Goal: Task Accomplishment & Management: Use online tool/utility

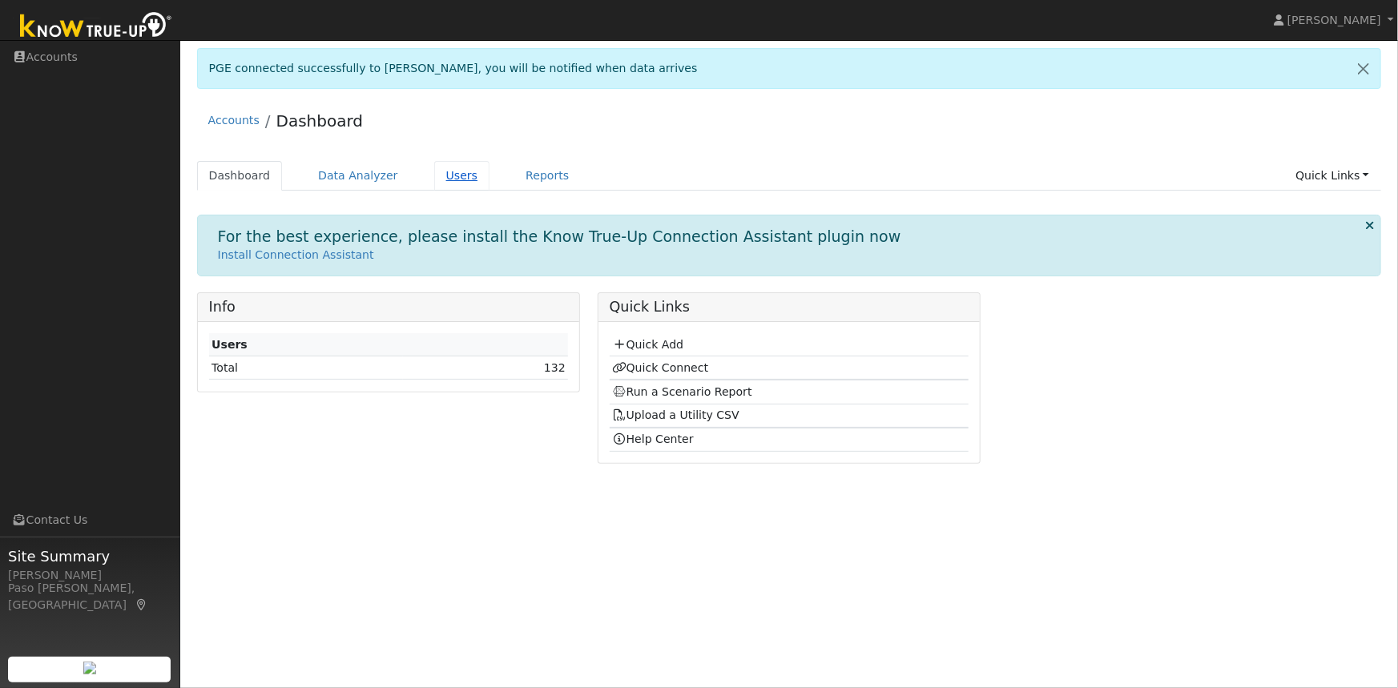
click at [441, 175] on link "Users" at bounding box center [462, 176] width 56 height 30
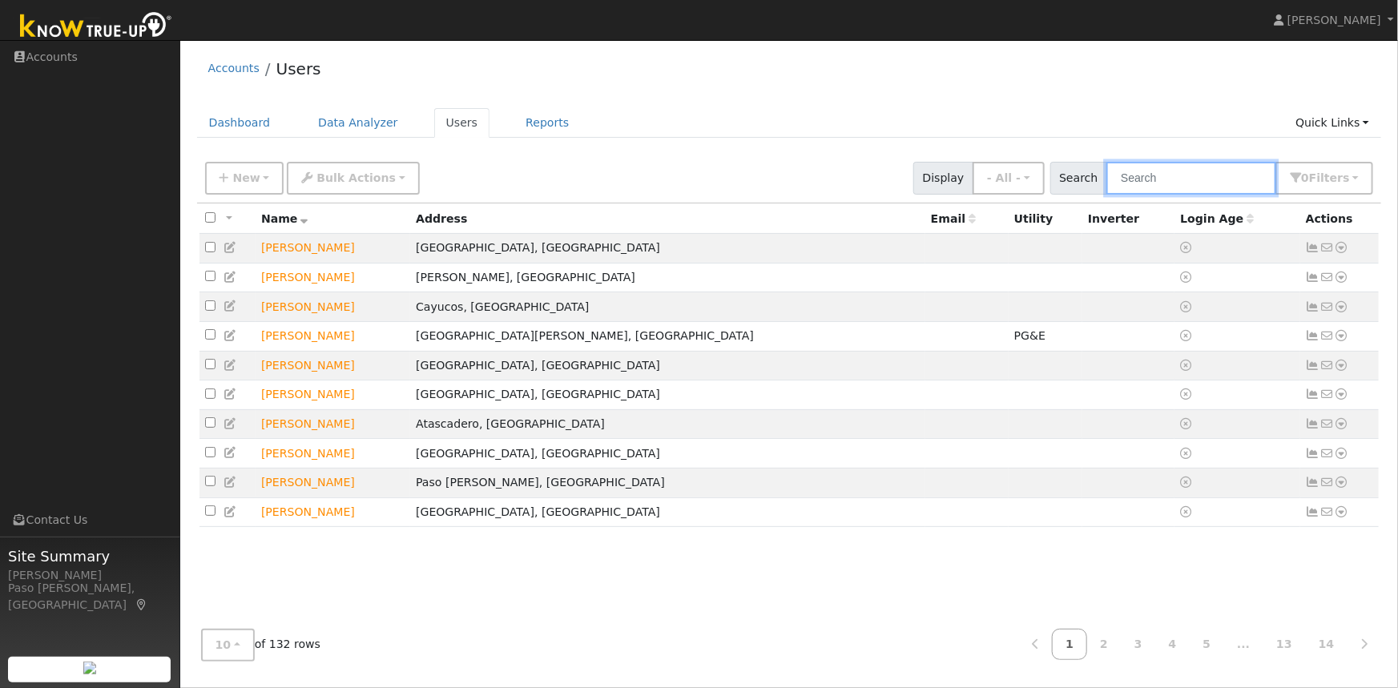
click at [1174, 178] on input "text" at bounding box center [1191, 178] width 170 height 33
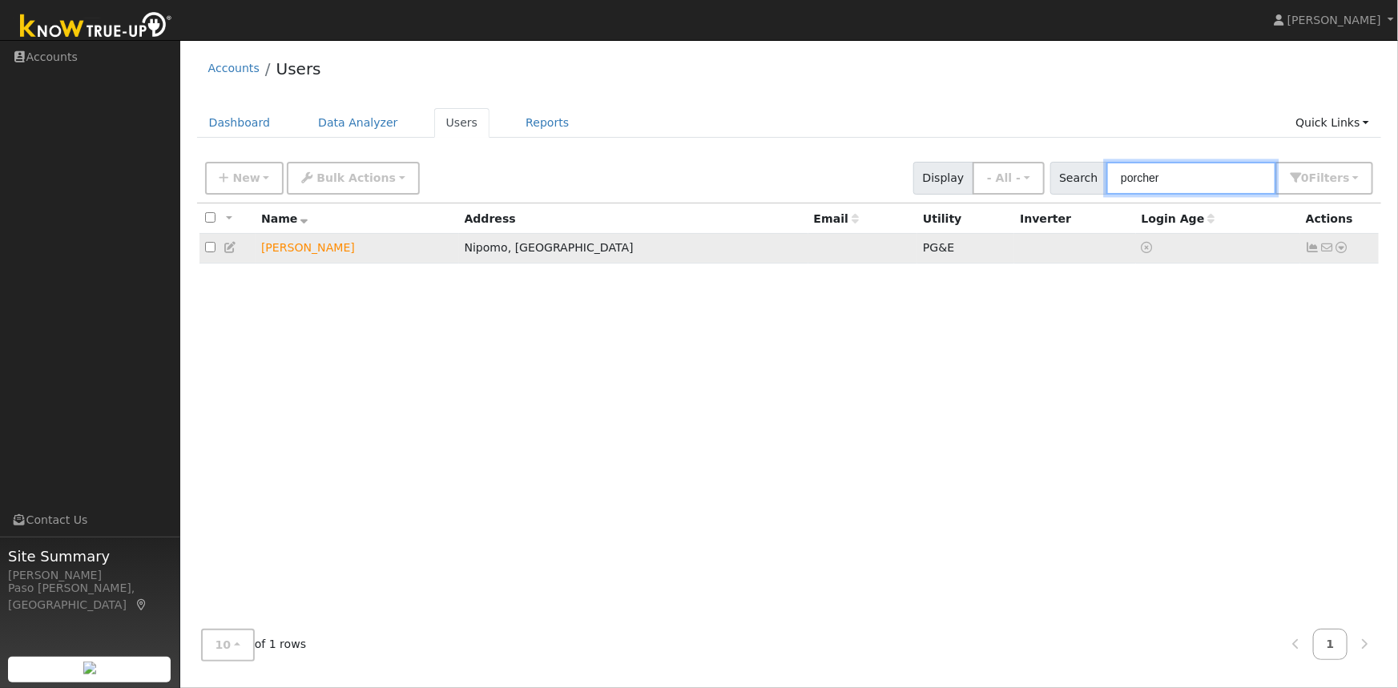
type input "porcher"
click at [1344, 250] on icon at bounding box center [1342, 247] width 14 height 11
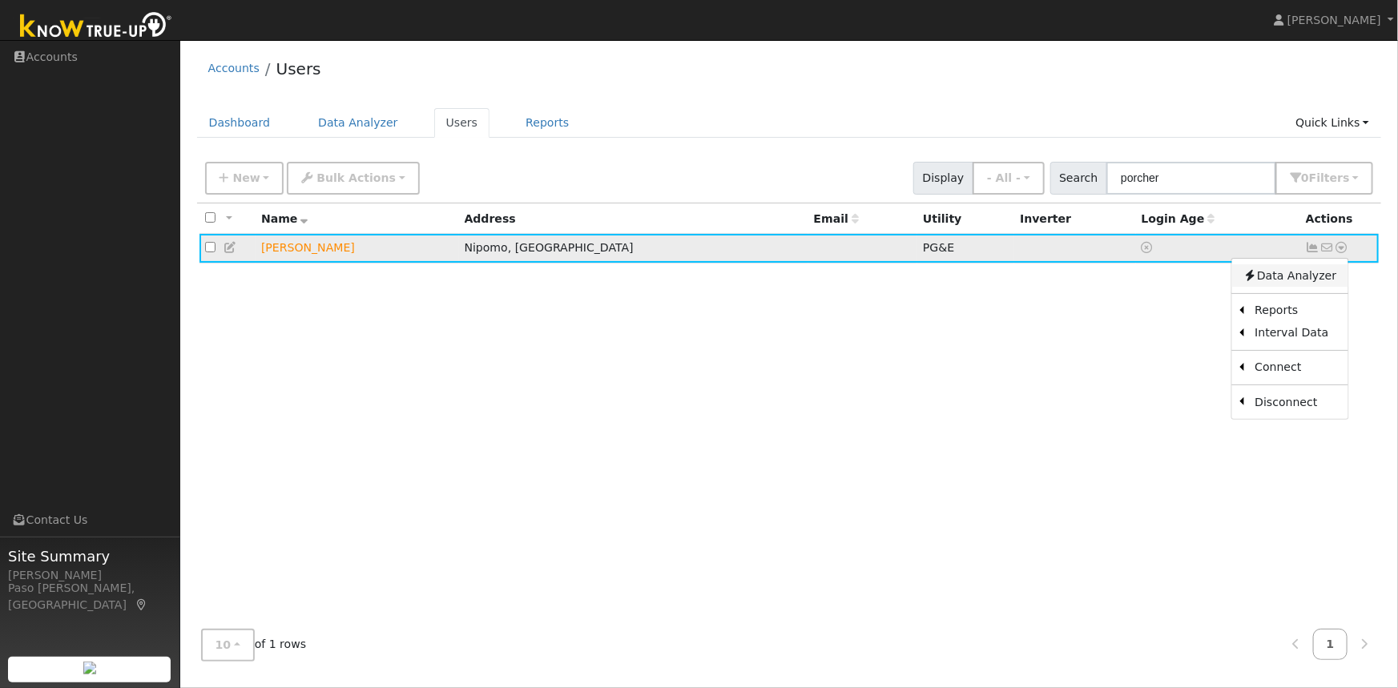
click at [1279, 280] on link "Data Analyzer" at bounding box center [1289, 275] width 116 height 22
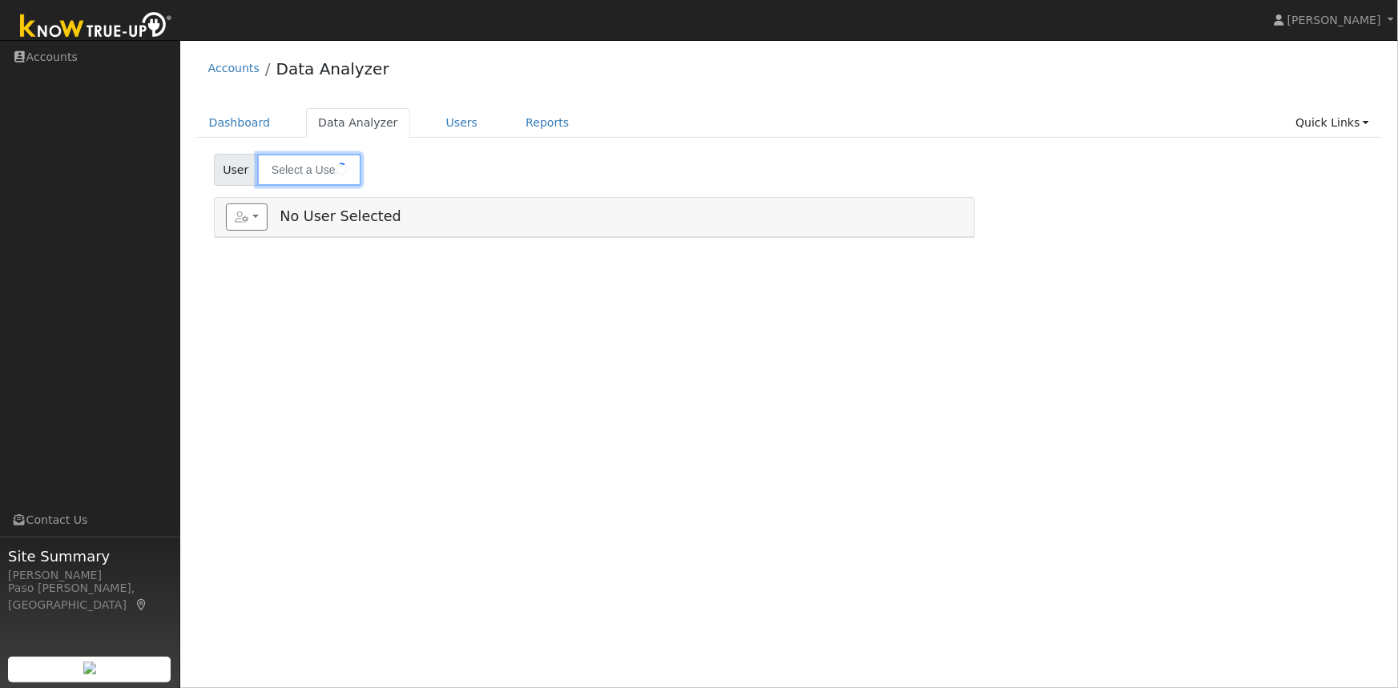
type input "Sean Porcher"
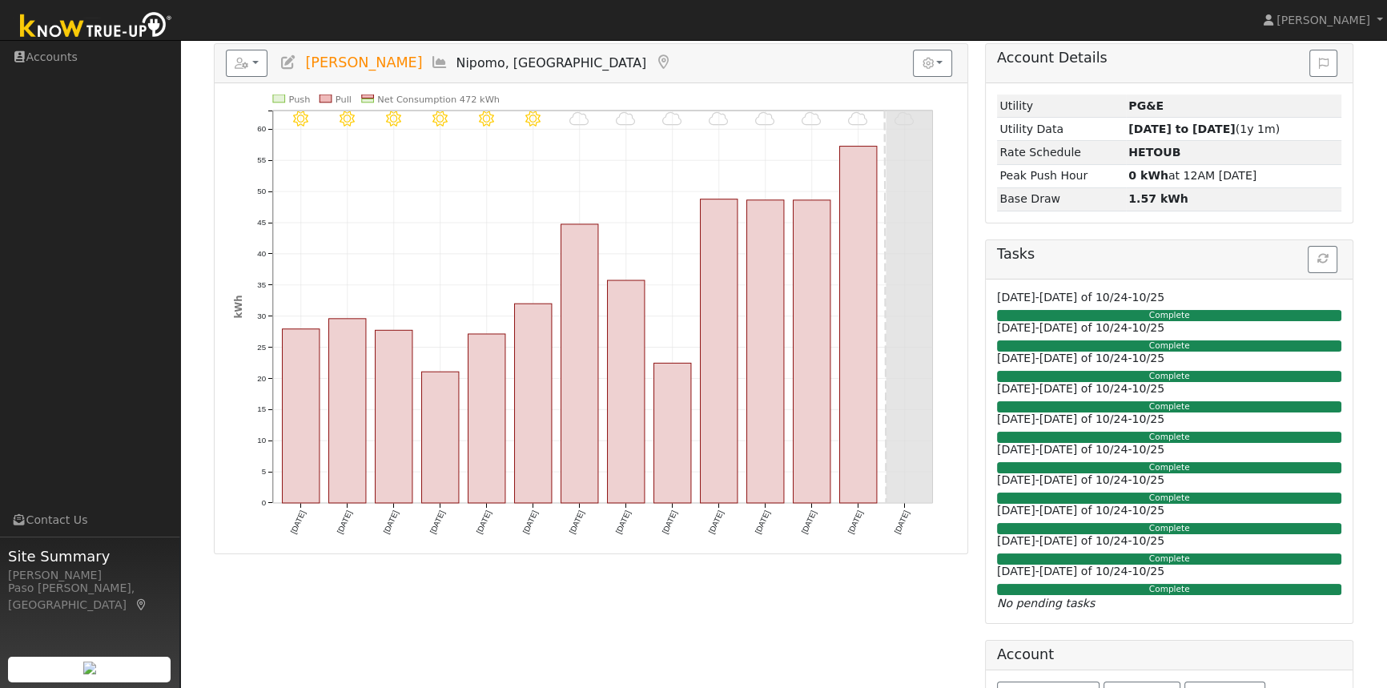
scroll to position [209, 0]
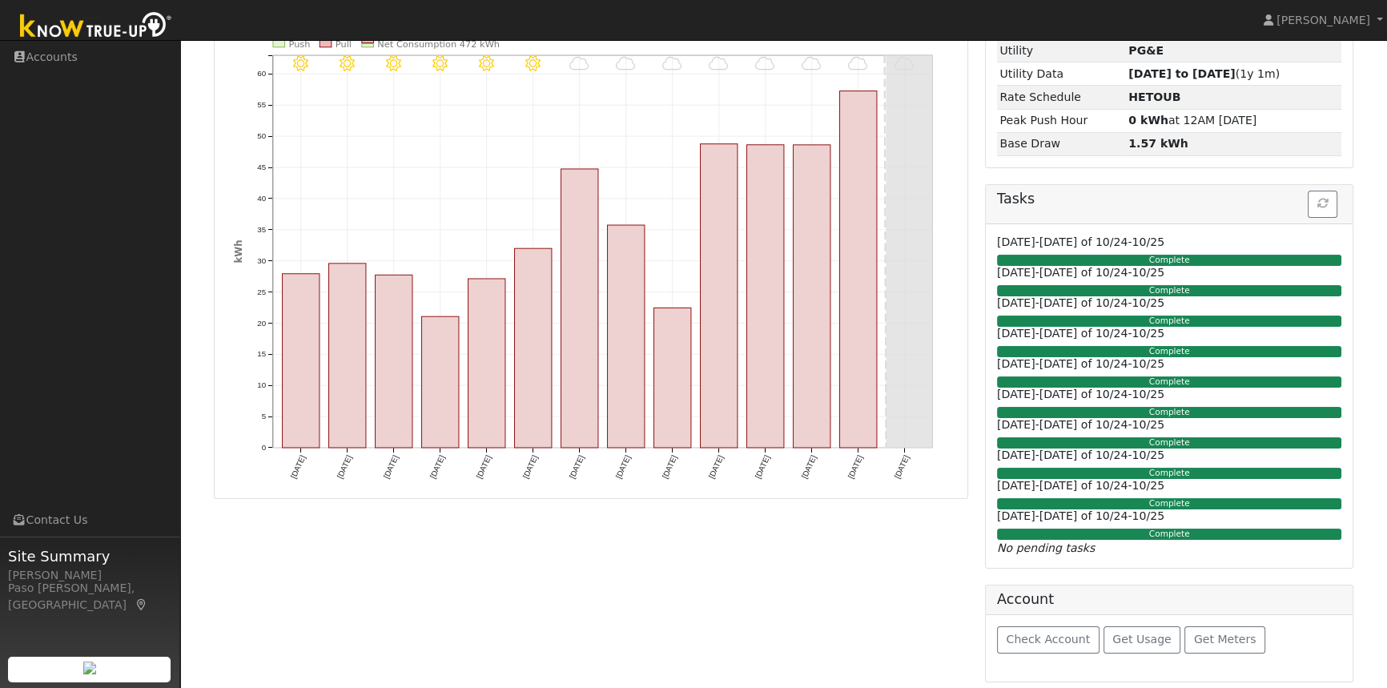
click at [955, 348] on div "10/13 - MostlyCloudy 10/12 - MostlyCloudy 10/11 - MostlyCloudy 10/10 - MostlyCl…" at bounding box center [591, 263] width 731 height 448
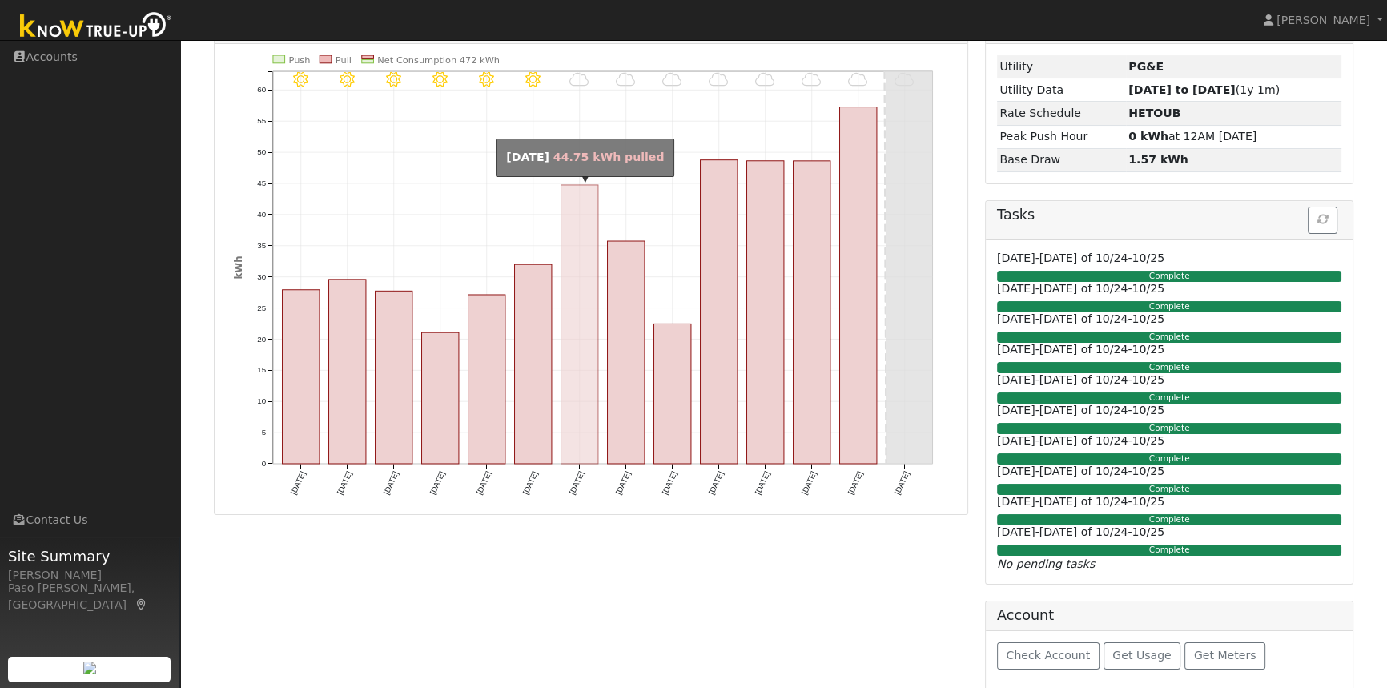
scroll to position [0, 0]
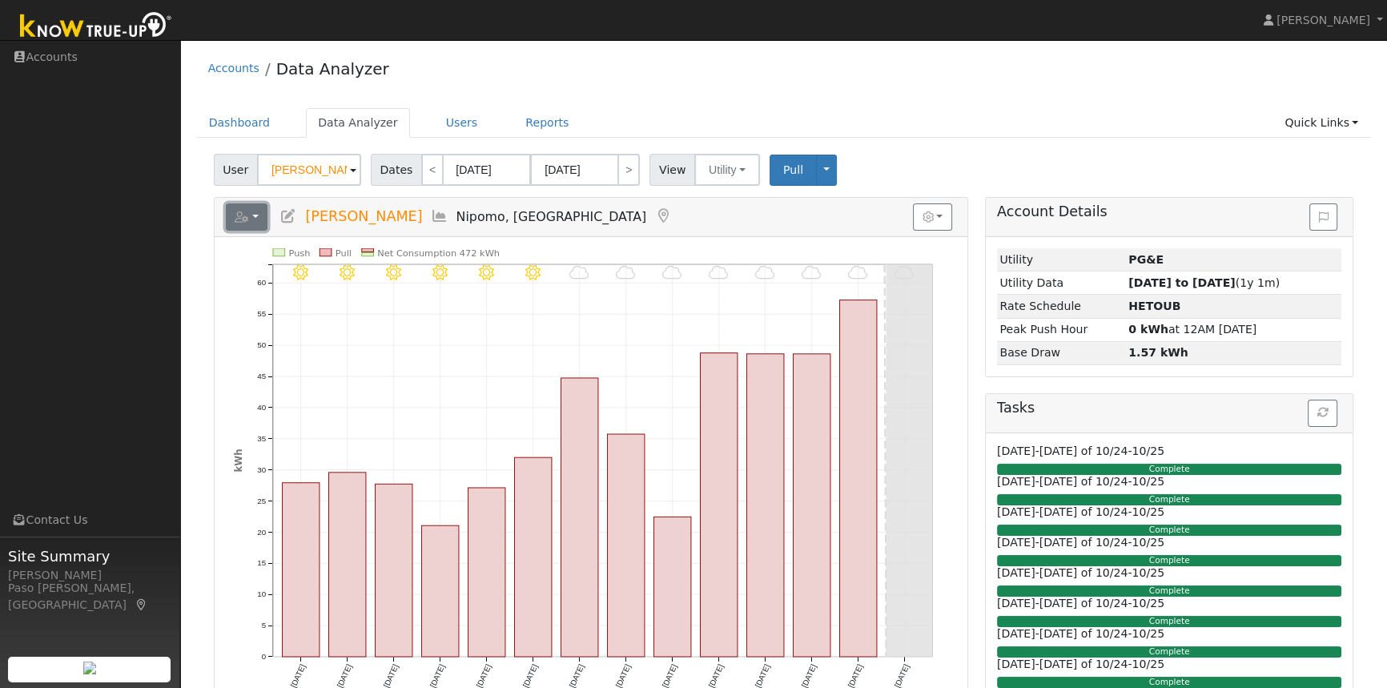
click at [241, 213] on icon "button" at bounding box center [242, 216] width 14 height 11
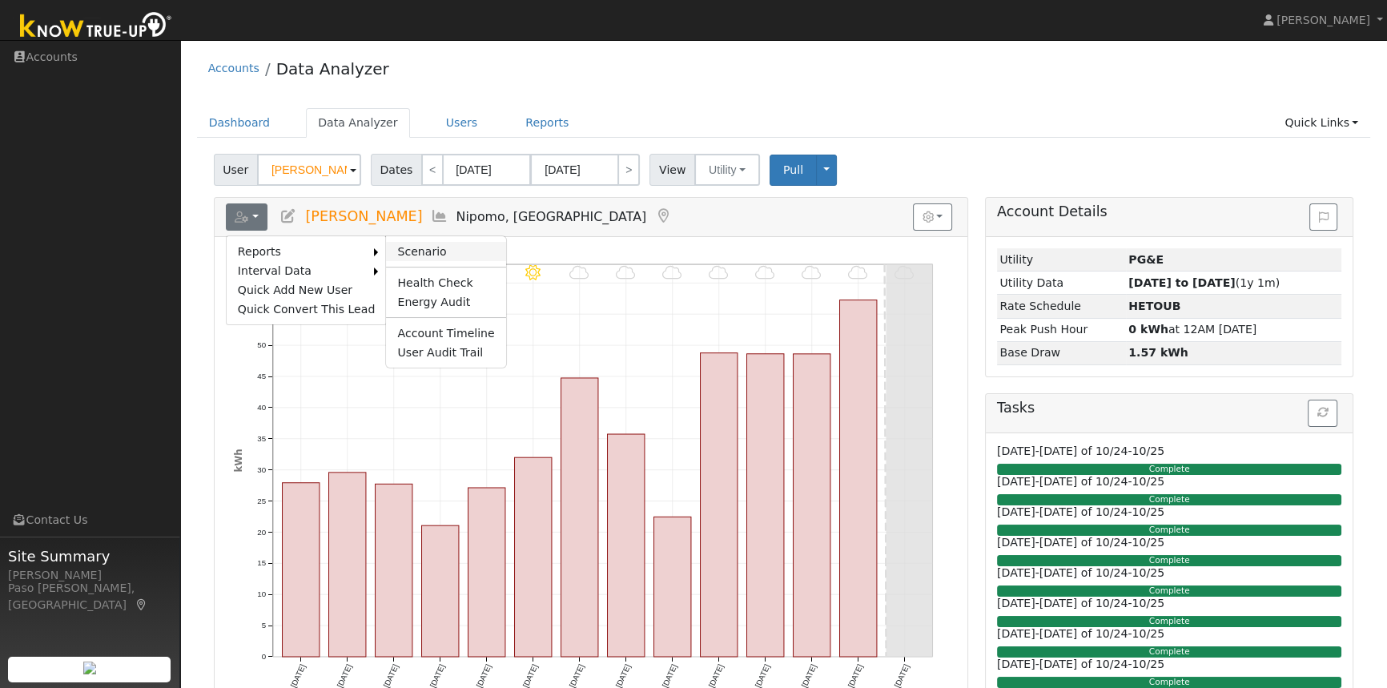
click at [392, 251] on link "Scenario" at bounding box center [445, 251] width 119 height 19
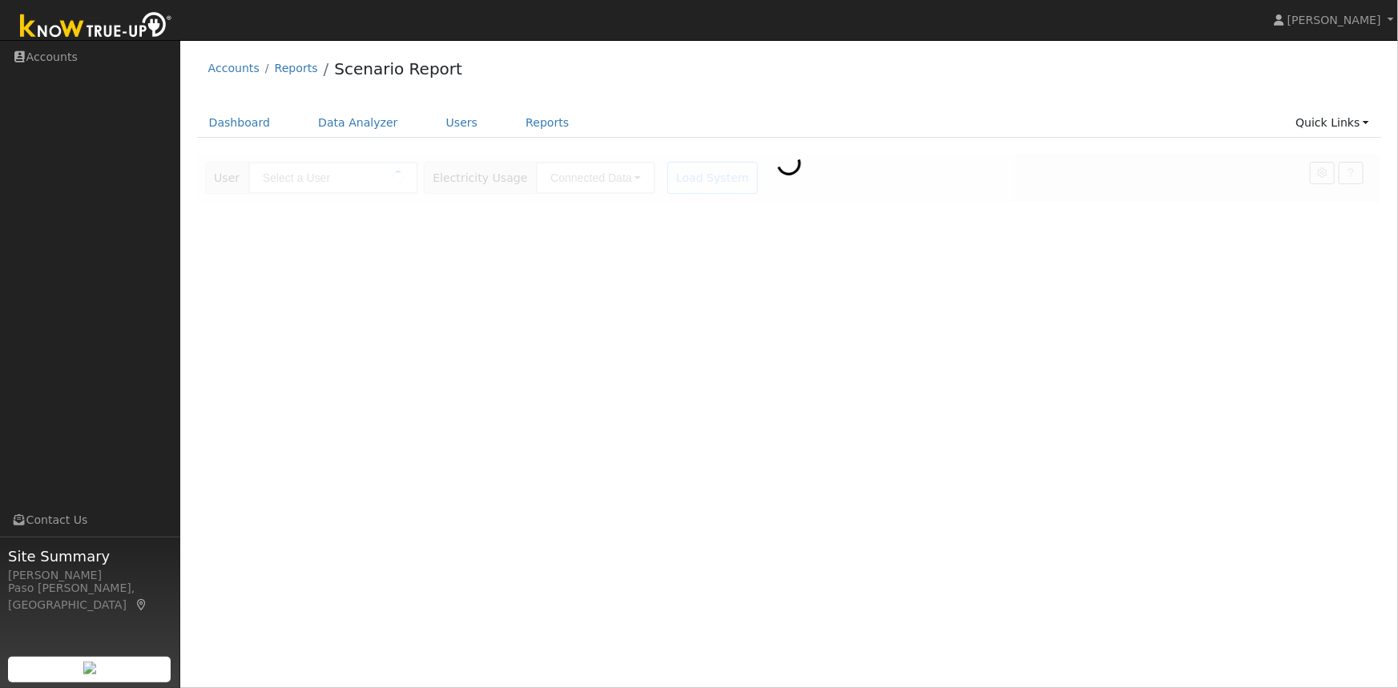
type input "[PERSON_NAME]"
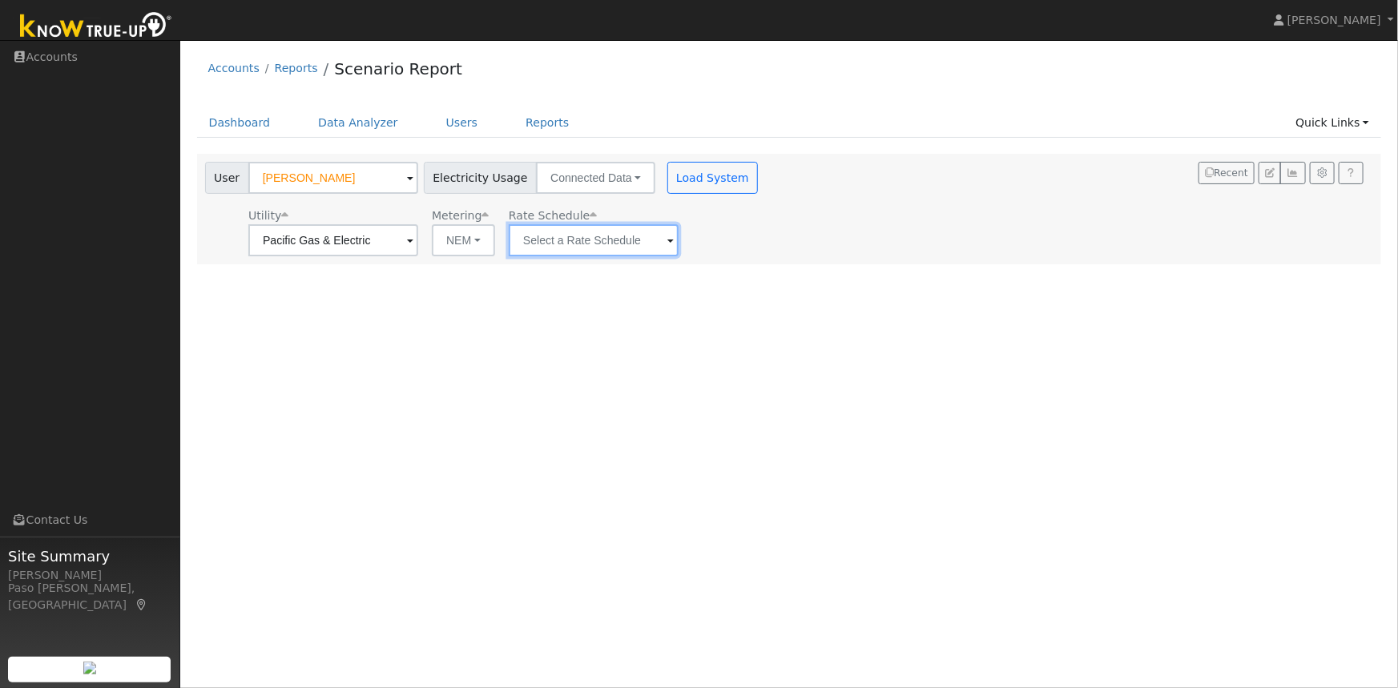
click at [593, 241] on input "text" at bounding box center [594, 240] width 170 height 32
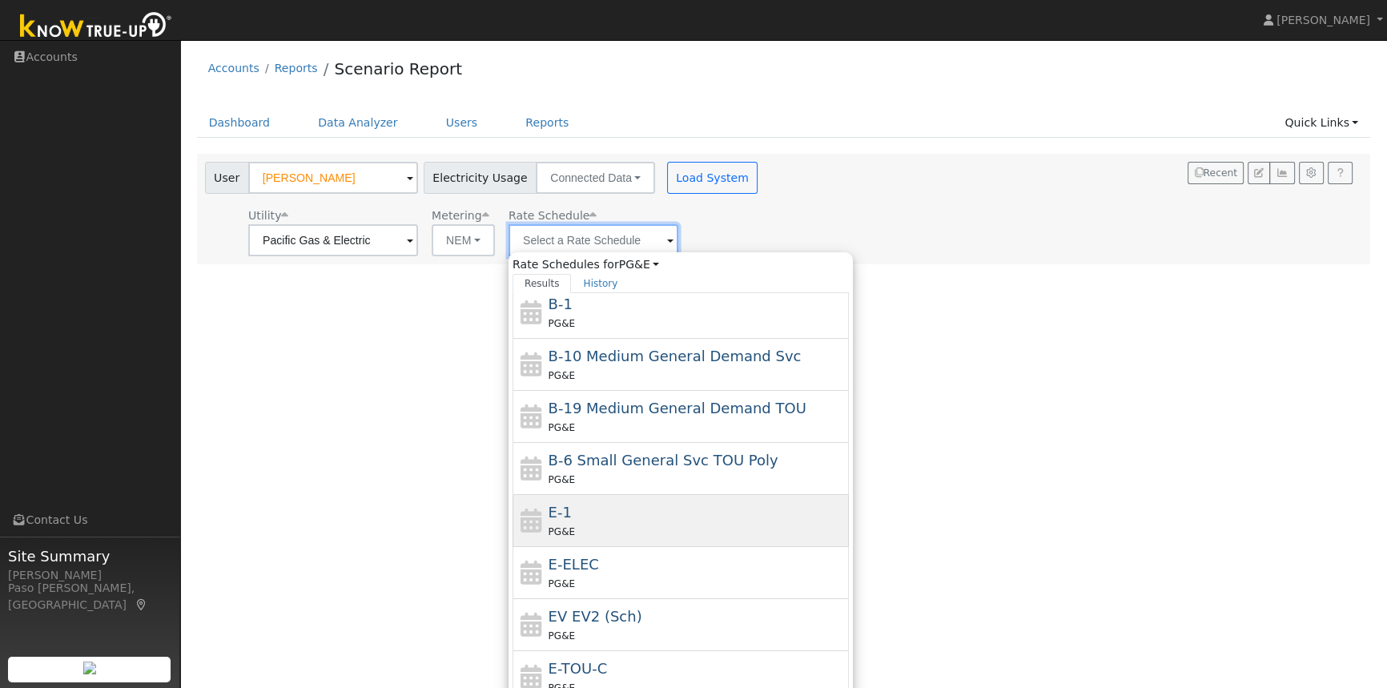
scroll to position [278, 0]
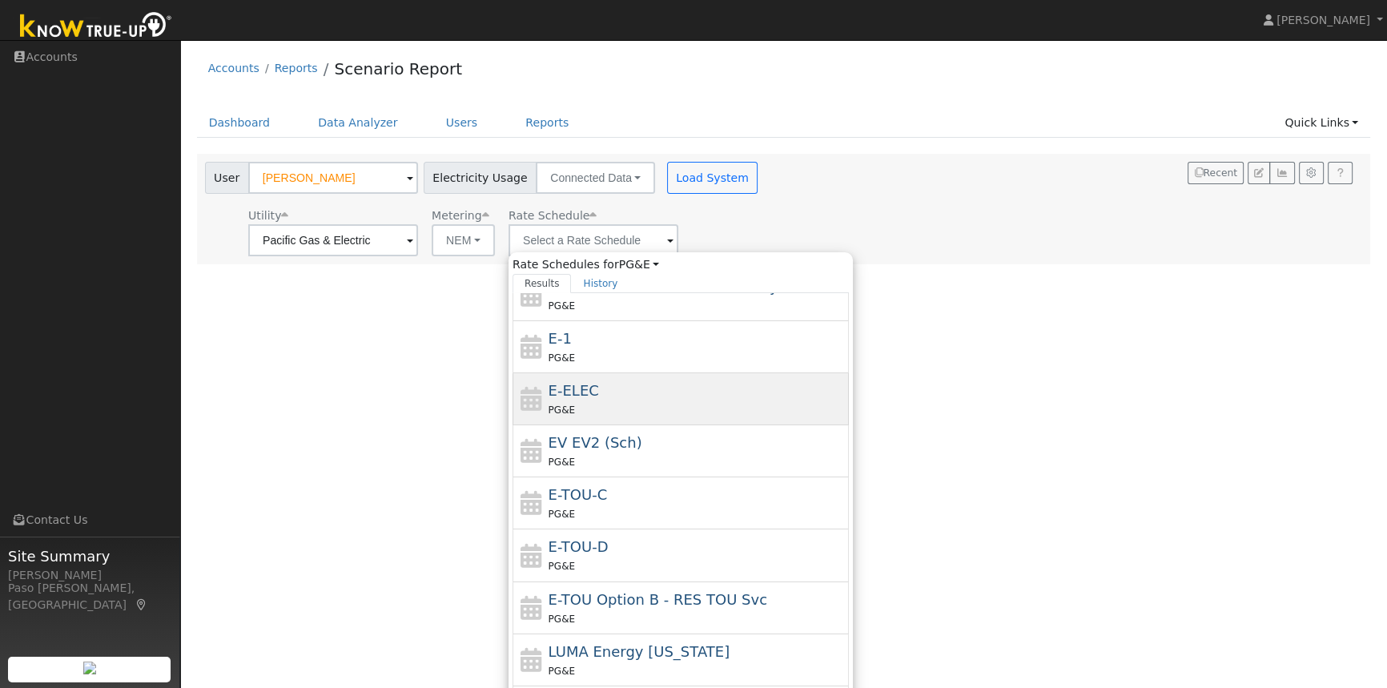
click at [601, 394] on div "E-ELEC PG&E" at bounding box center [697, 399] width 297 height 38
type input "E-ELEC"
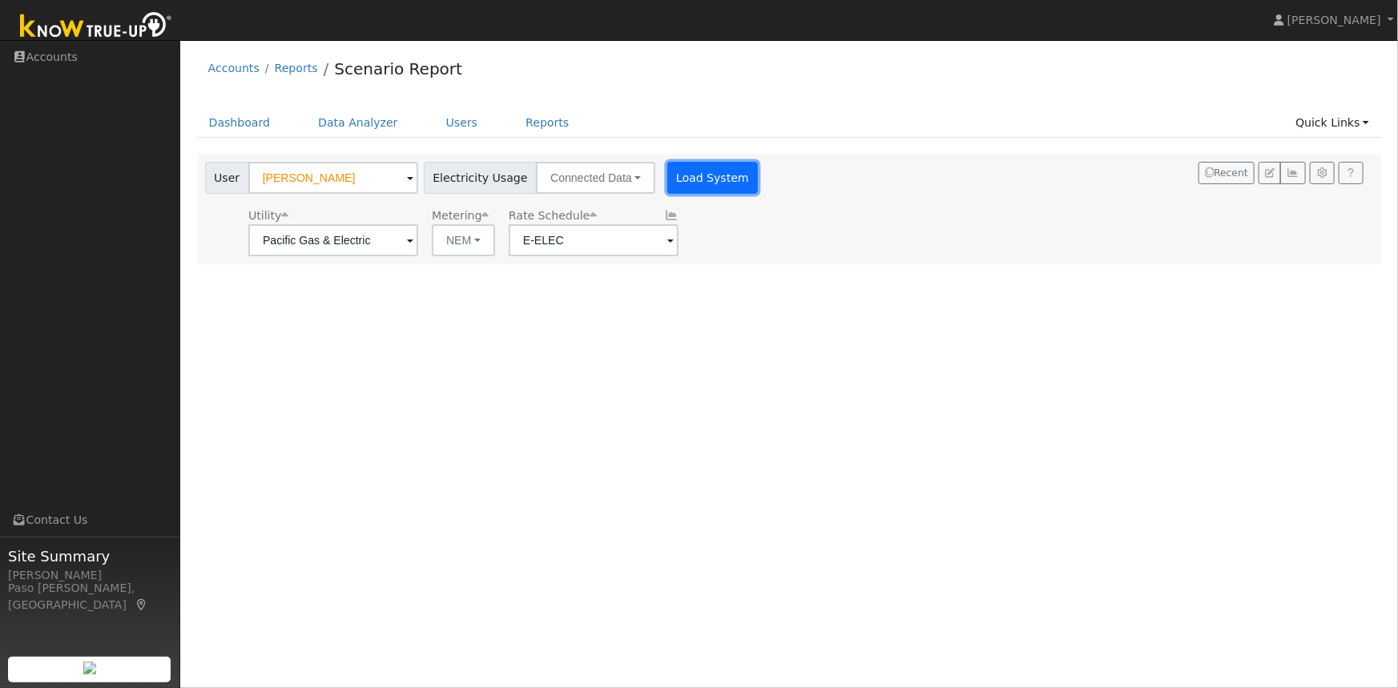
click at [684, 171] on button "Load System" at bounding box center [712, 178] width 91 height 32
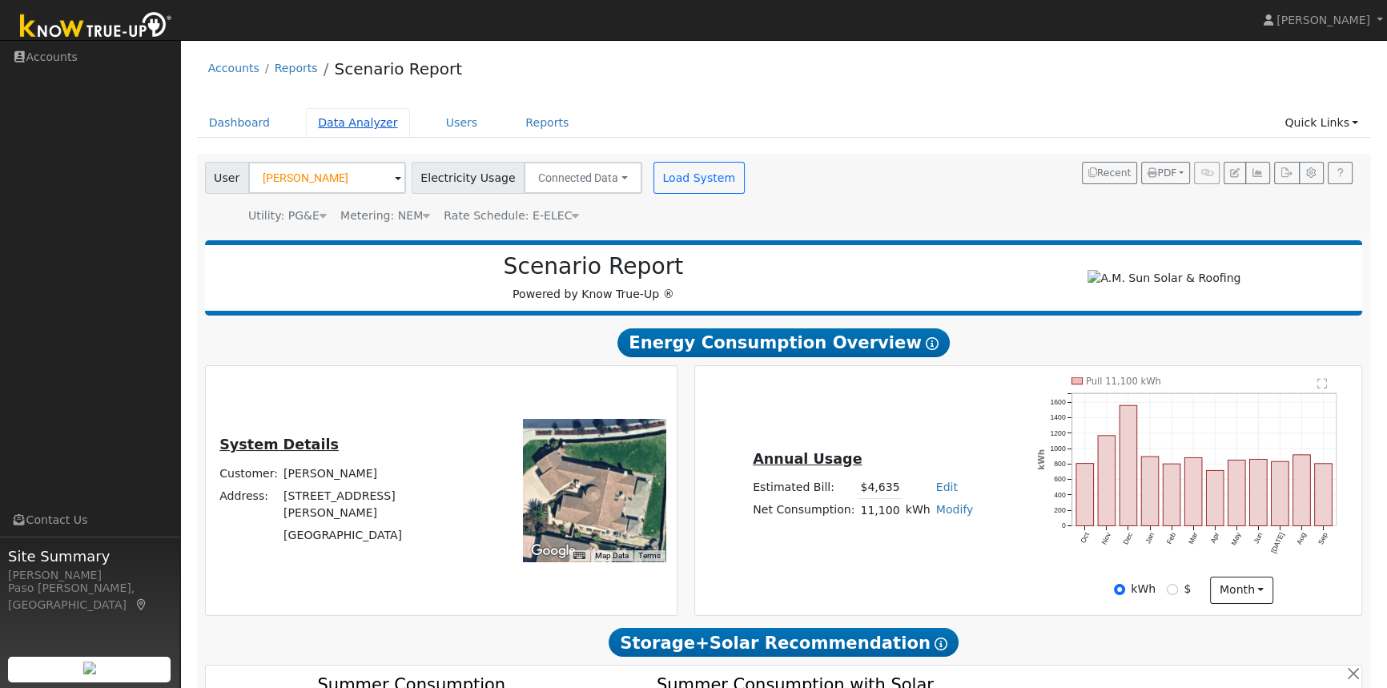
click at [341, 124] on link "Data Analyzer" at bounding box center [358, 123] width 104 height 30
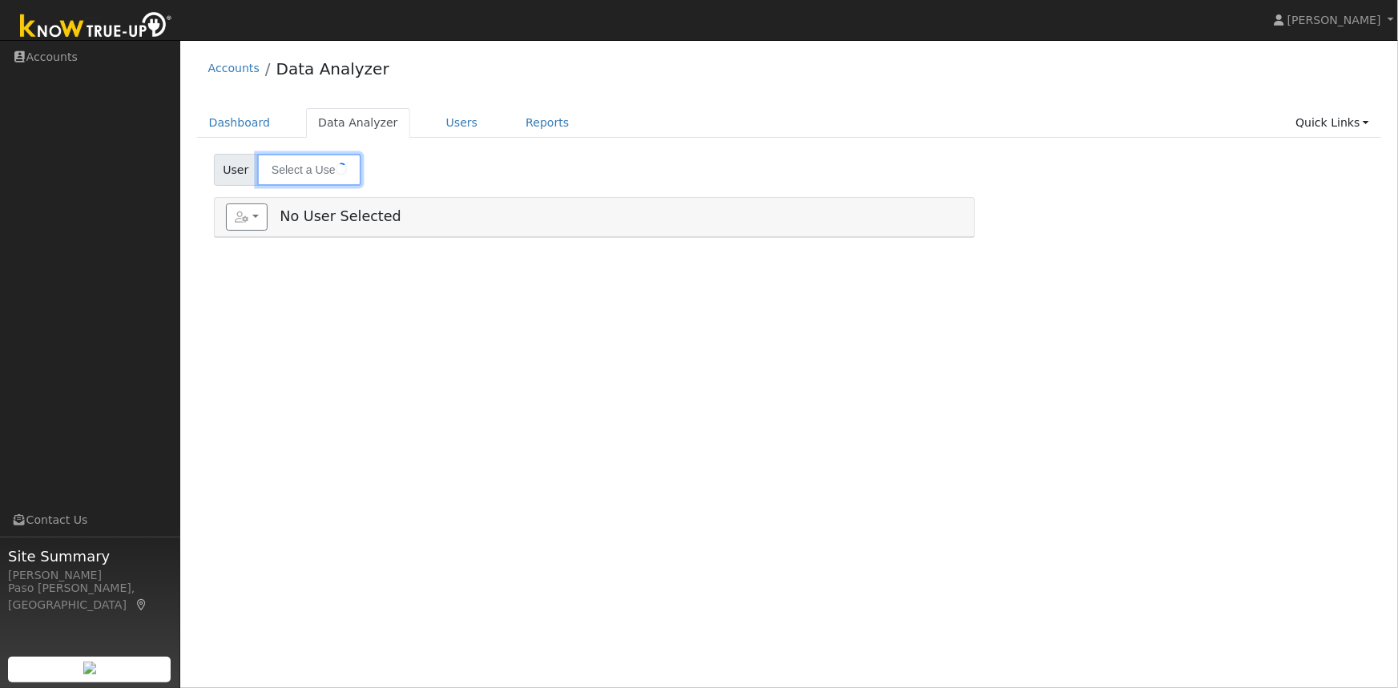
type input "[PERSON_NAME]"
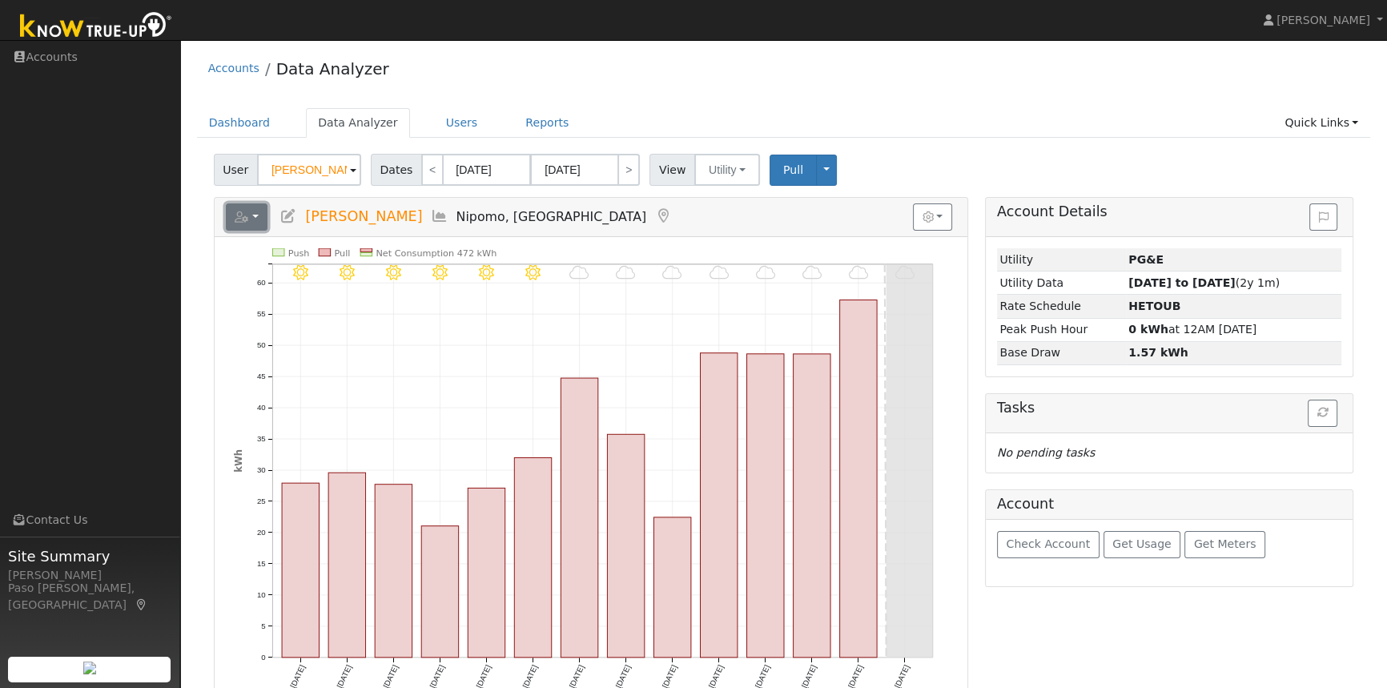
click at [256, 216] on button "button" at bounding box center [247, 216] width 42 height 27
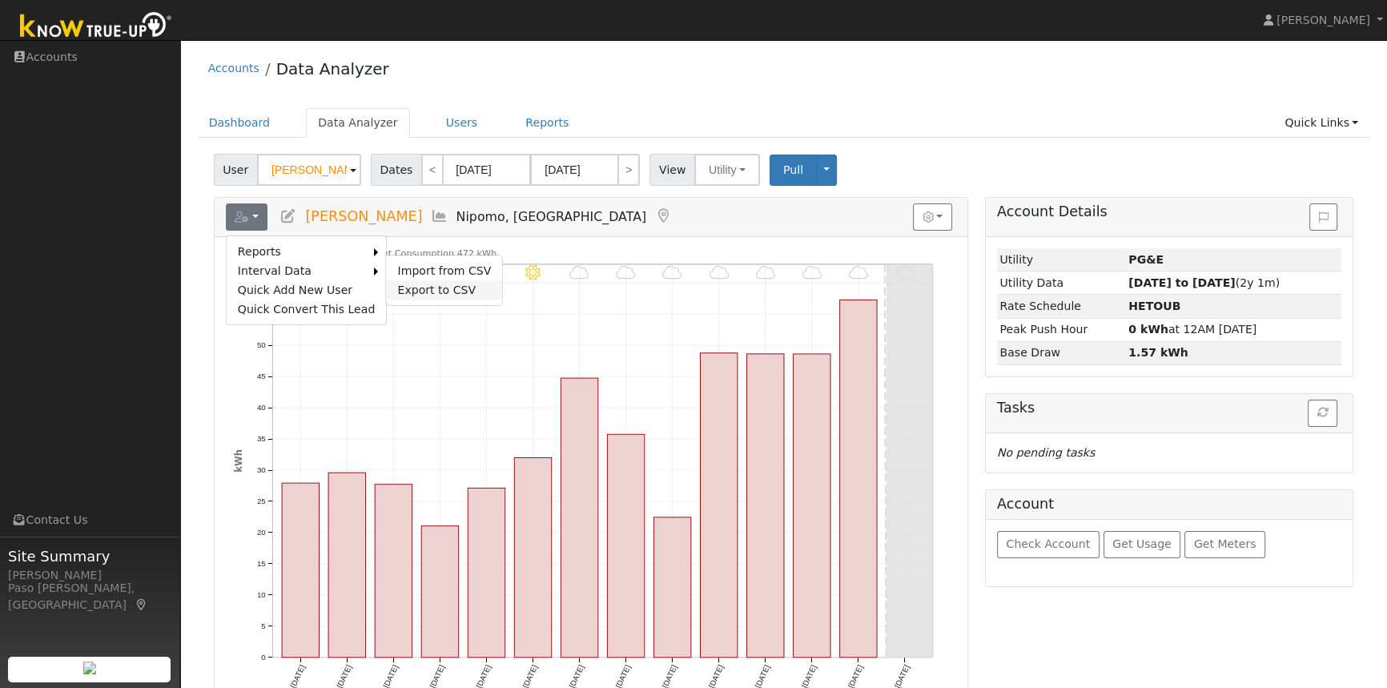
click at [437, 289] on link "Export to CSV" at bounding box center [444, 289] width 116 height 19
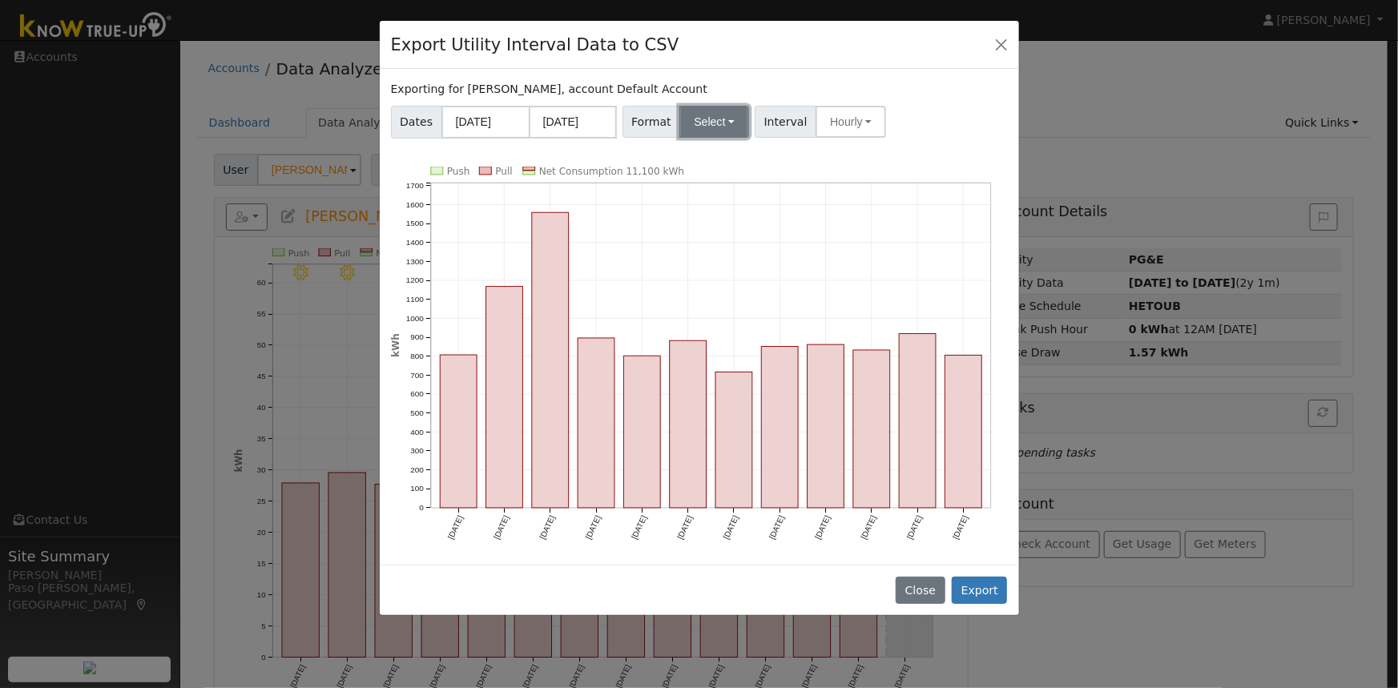
click at [698, 120] on button "Select" at bounding box center [714, 122] width 70 height 32
click at [709, 327] on link "Solargraf" at bounding box center [733, 327] width 115 height 22
click at [982, 577] on button "Export" at bounding box center [979, 590] width 55 height 27
